Goal: Check status: Check status

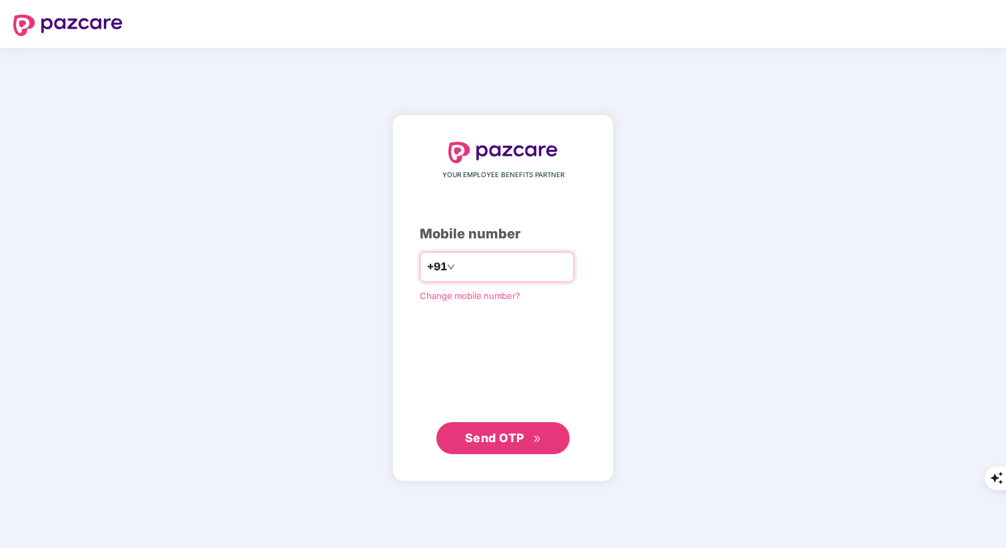
click at [486, 277] on input "number" at bounding box center [512, 266] width 109 height 21
type input "**********"
click at [510, 442] on span "Send OTP" at bounding box center [494, 438] width 59 height 14
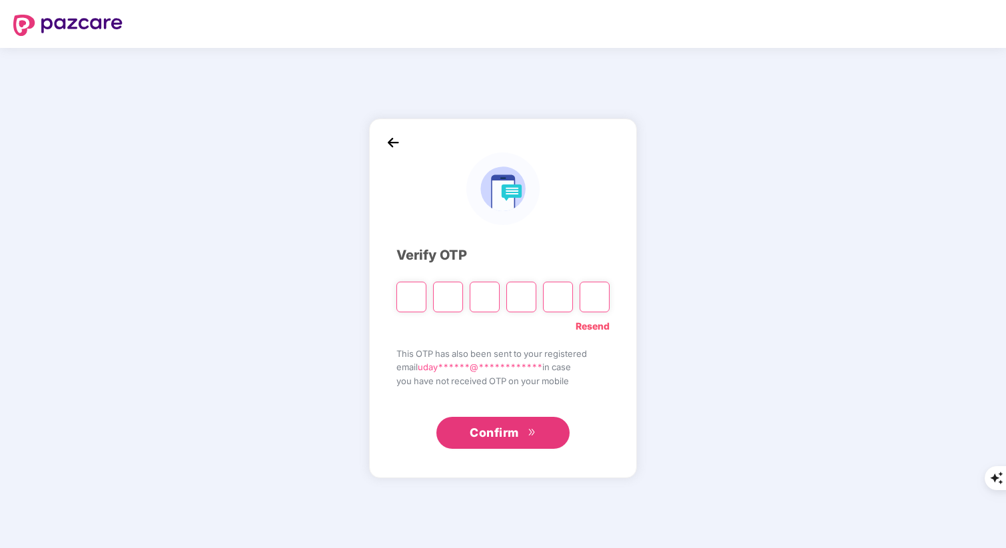
type input "*"
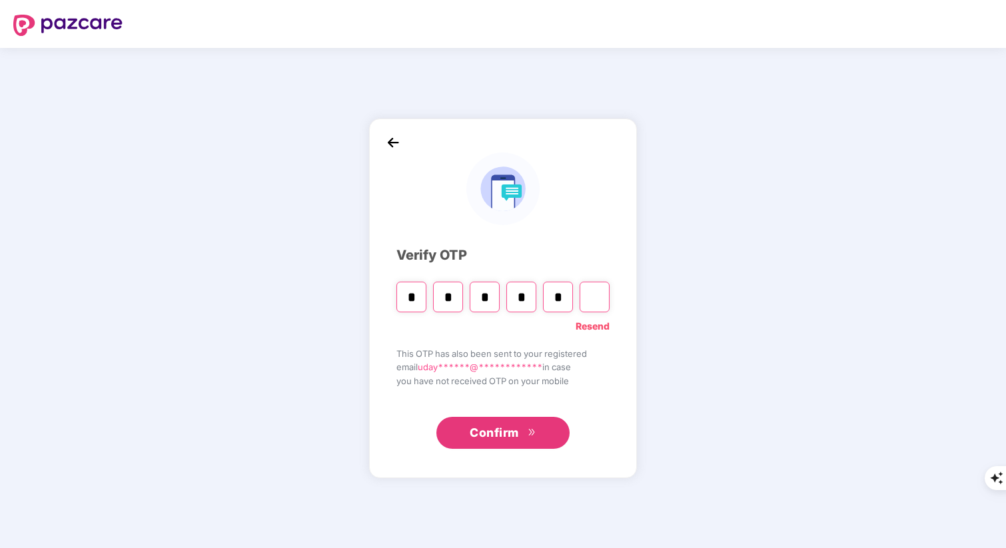
type input "*"
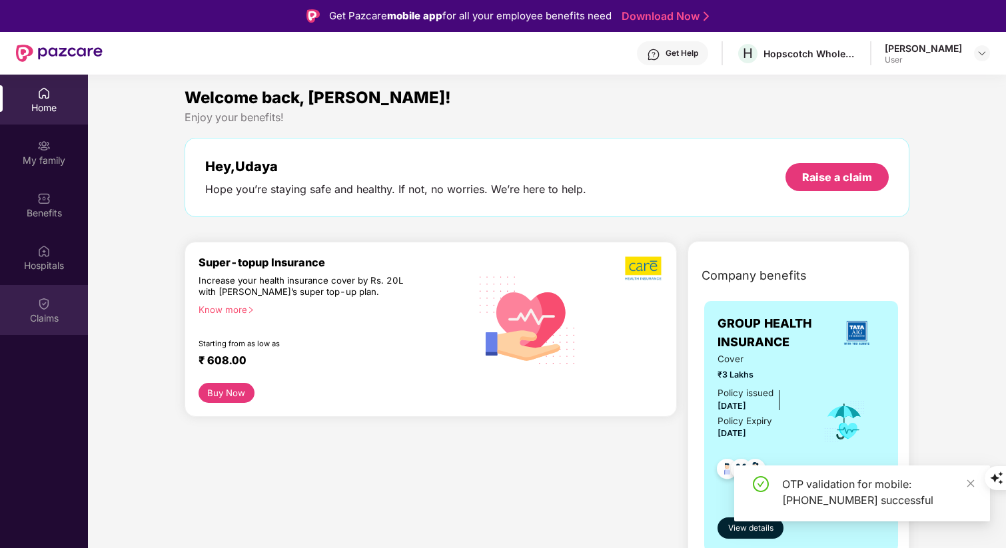
click at [50, 297] on img at bounding box center [43, 303] width 13 height 13
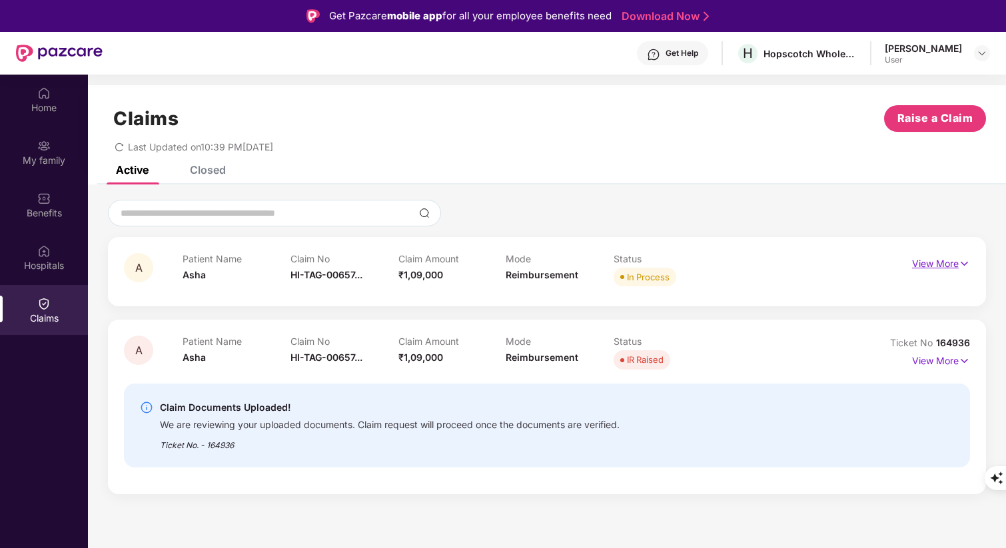
click at [955, 258] on p "View More" at bounding box center [941, 262] width 58 height 18
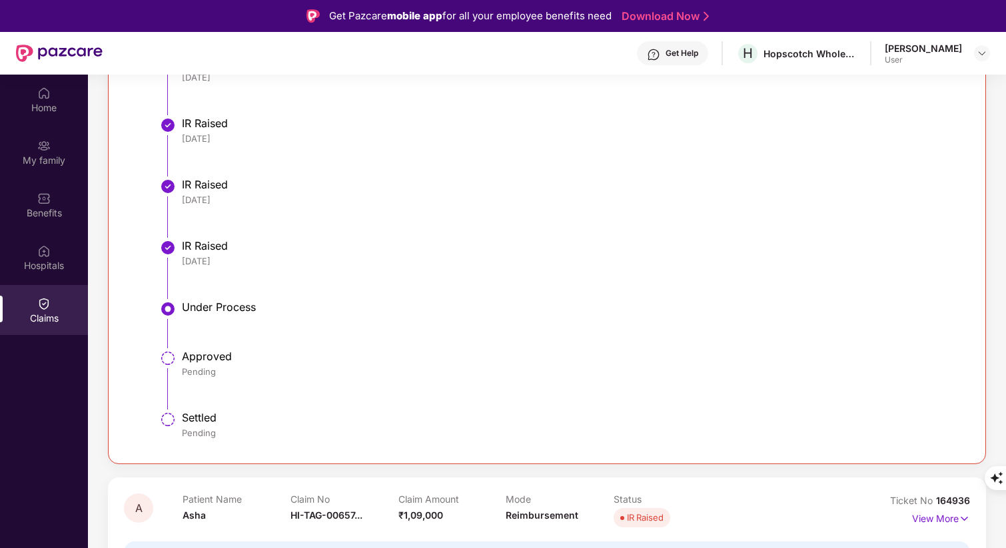
scroll to position [449, 0]
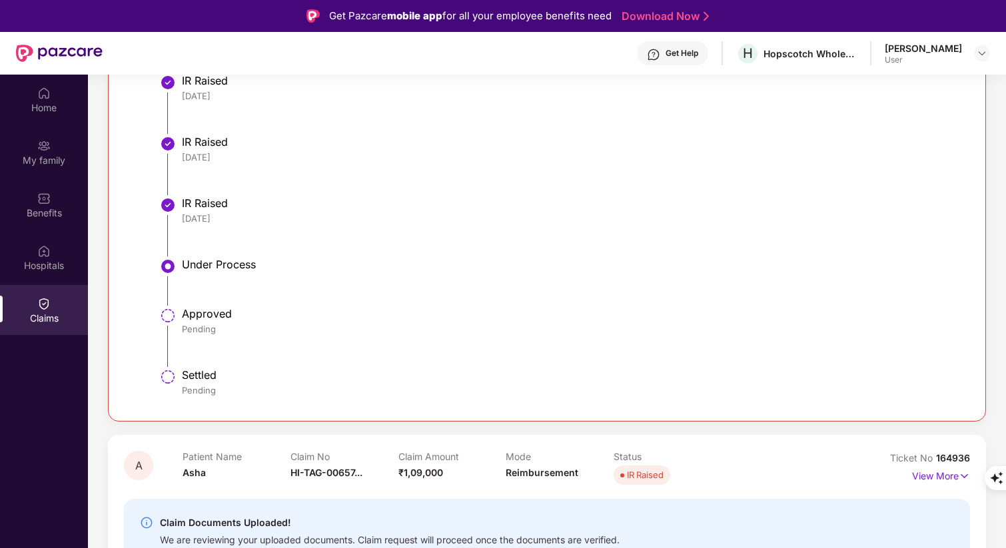
click at [402, 290] on li "Under Process" at bounding box center [560, 286] width 791 height 49
click at [450, 334] on div "Pending" at bounding box center [569, 329] width 774 height 12
click at [475, 308] on div "Approved" at bounding box center [569, 313] width 774 height 13
click at [432, 309] on div "Approved" at bounding box center [569, 313] width 774 height 13
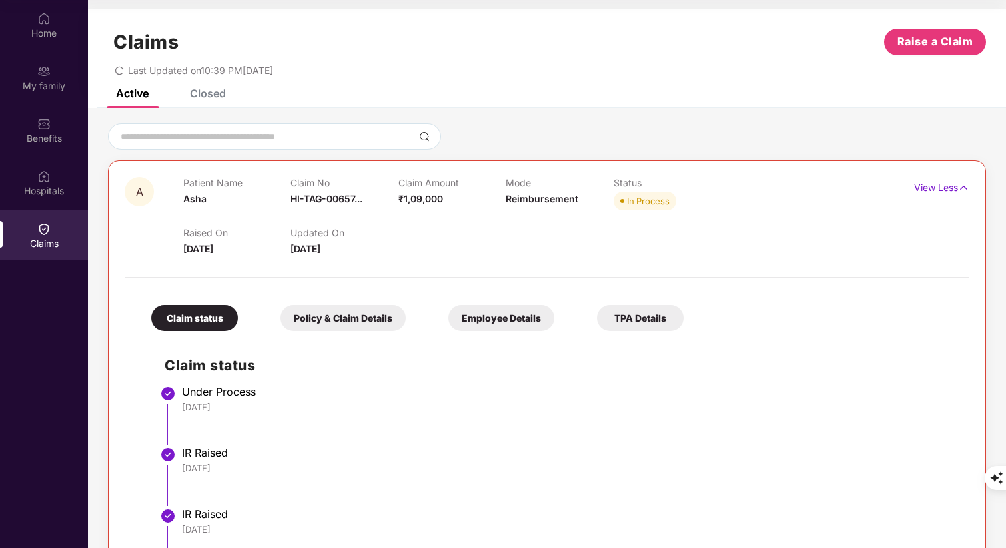
scroll to position [0, 0]
